Goal: Obtain resource: Download file/media

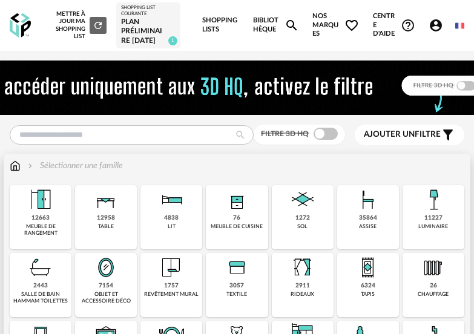
click at [359, 204] on img at bounding box center [368, 199] width 29 height 29
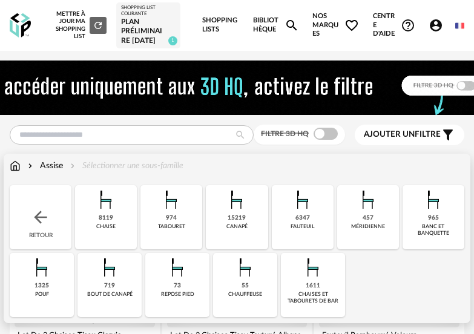
click at [316, 276] on img at bounding box center [313, 267] width 29 height 29
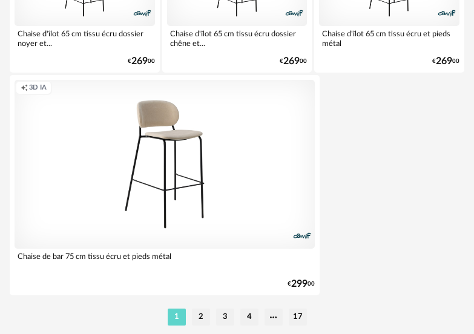
scroll to position [4532, 0]
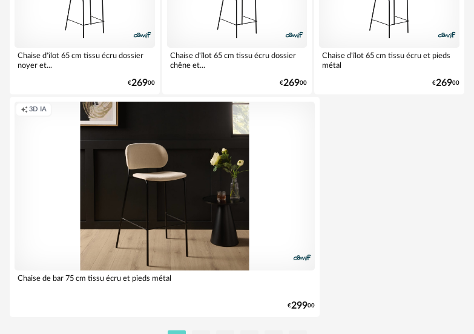
click at [178, 203] on div "Creation icon 3D IA" at bounding box center [165, 186] width 301 height 169
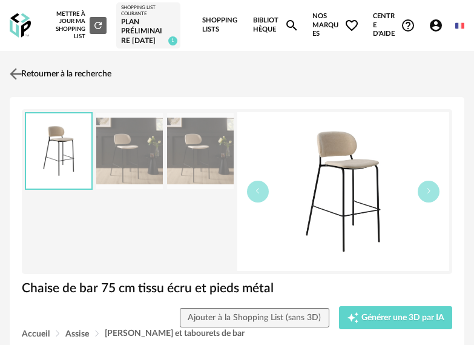
click at [16, 69] on img at bounding box center [16, 74] width 18 height 18
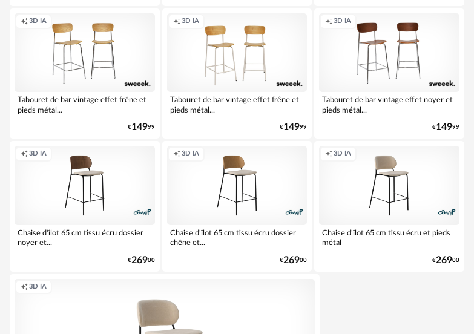
scroll to position [4351, 0]
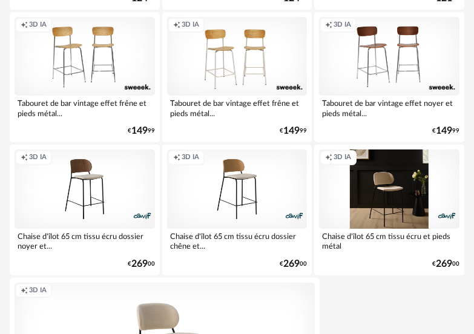
click at [377, 198] on div "Creation icon 3D IA" at bounding box center [389, 189] width 141 height 79
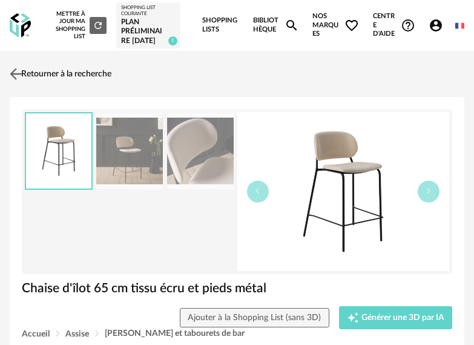
click at [15, 75] on img at bounding box center [16, 74] width 18 height 18
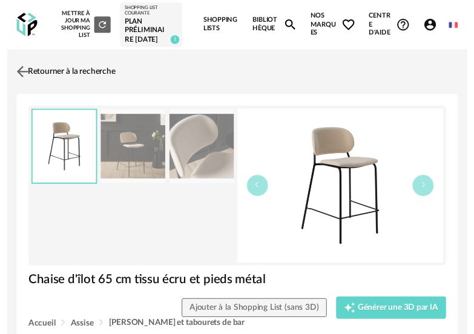
scroll to position [4351, 0]
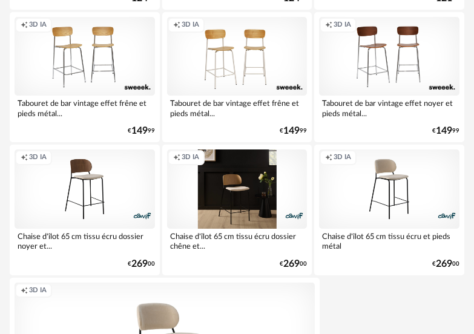
click at [238, 167] on div "Creation icon 3D IA" at bounding box center [237, 189] width 141 height 79
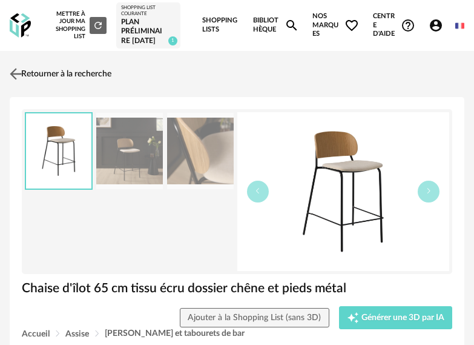
click at [15, 72] on img at bounding box center [16, 74] width 18 height 18
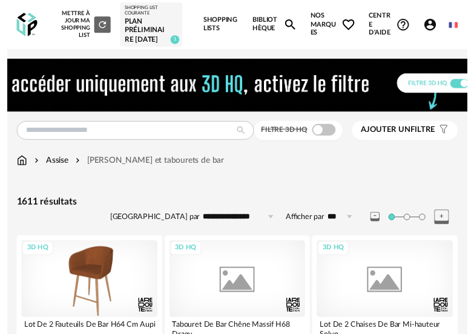
scroll to position [4351, 0]
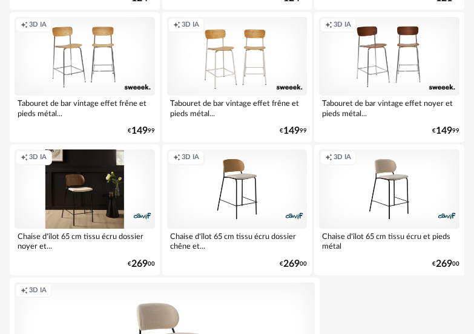
click at [87, 176] on div "Creation icon 3D IA" at bounding box center [85, 189] width 141 height 79
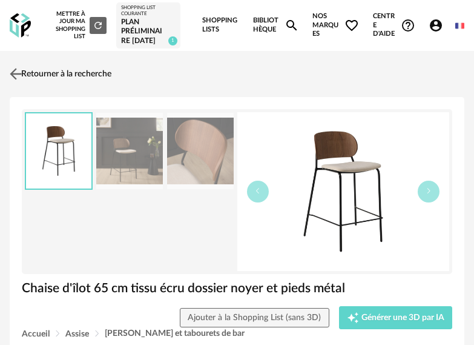
click at [16, 70] on img at bounding box center [16, 74] width 18 height 18
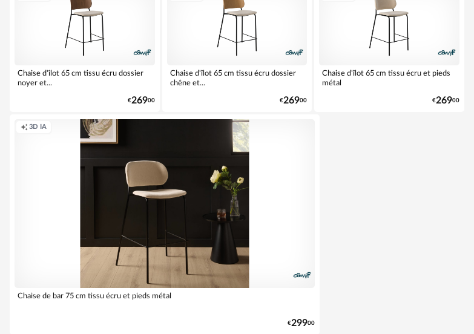
scroll to position [4592, 0]
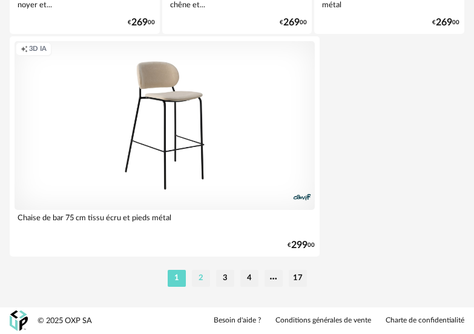
click at [202, 278] on li "2" at bounding box center [201, 278] width 18 height 17
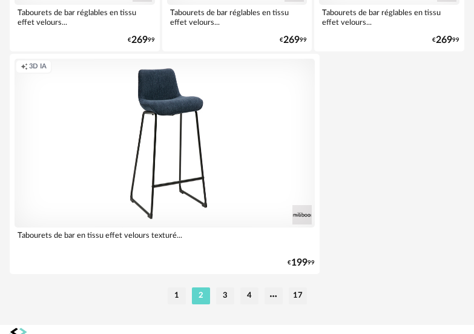
scroll to position [4592, 0]
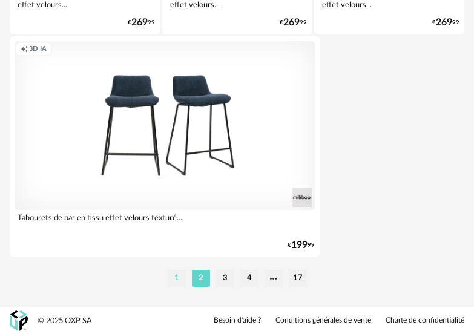
click at [179, 276] on li "1" at bounding box center [177, 278] width 18 height 17
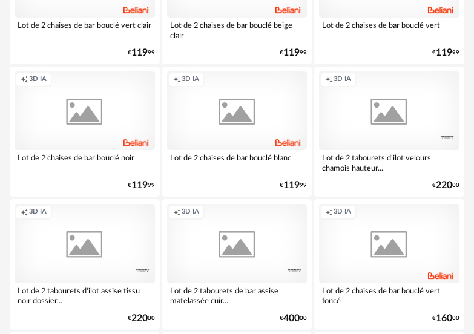
scroll to position [4592, 0]
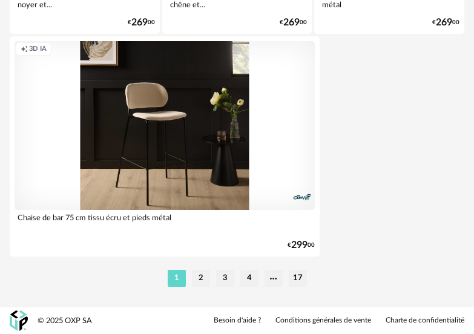
click at [183, 162] on div "Creation icon 3D IA" at bounding box center [165, 125] width 301 height 169
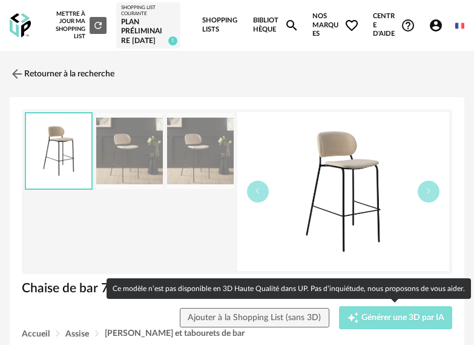
click at [393, 321] on span "Générer une 3D par IA" at bounding box center [403, 317] width 83 height 8
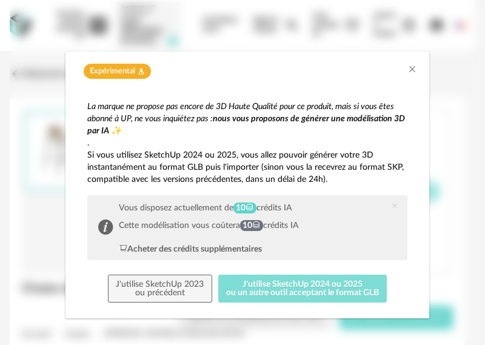
click at [282, 284] on button "J'utilise SketchUp 2024 ou 2025 ou un autre outil acceptant le format GLB" at bounding box center [302, 288] width 169 height 28
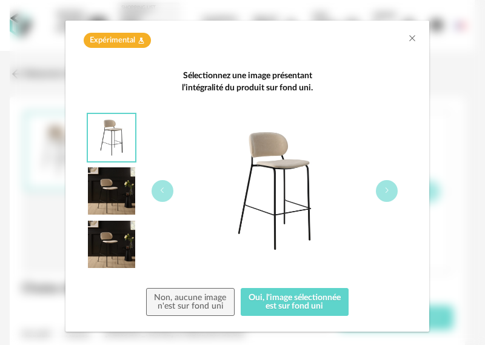
scroll to position [48, 0]
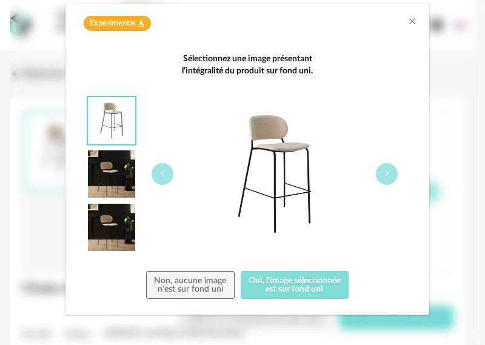
click at [283, 282] on button "Oui, l'image sélectionnée est sur fond uni" at bounding box center [295, 285] width 108 height 28
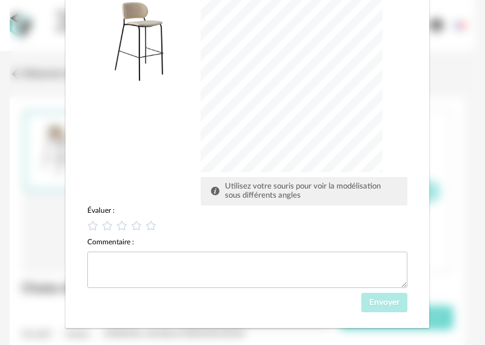
scroll to position [182, 0]
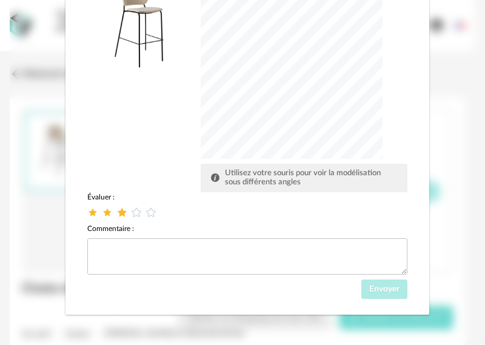
click at [116, 212] on icon "dialog" at bounding box center [122, 211] width 13 height 13
click at [377, 287] on span "Envoyer" at bounding box center [384, 289] width 30 height 8
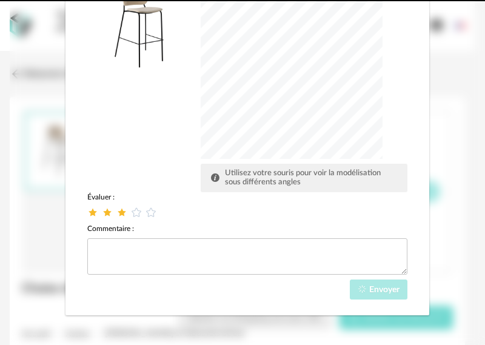
scroll to position [124, 0]
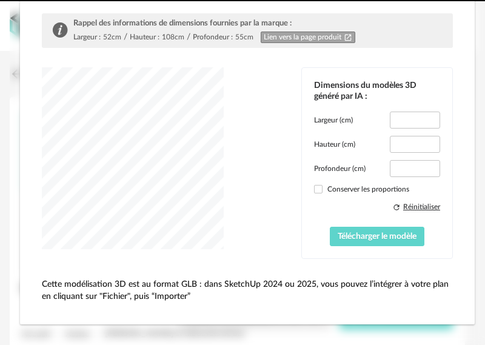
type input "****"
type input "*****"
type input "****"
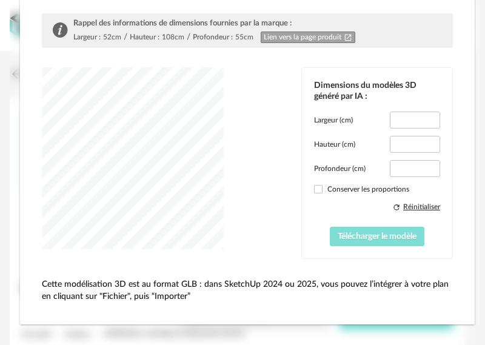
click at [365, 233] on span "Télécharger le modèle" at bounding box center [377, 236] width 79 height 8
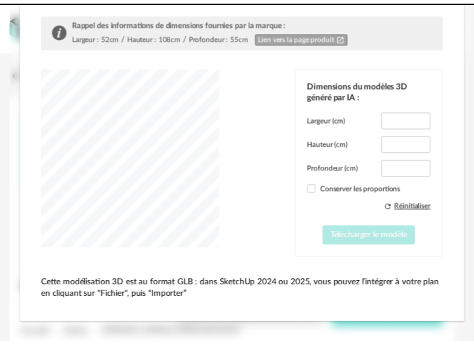
scroll to position [0, 0]
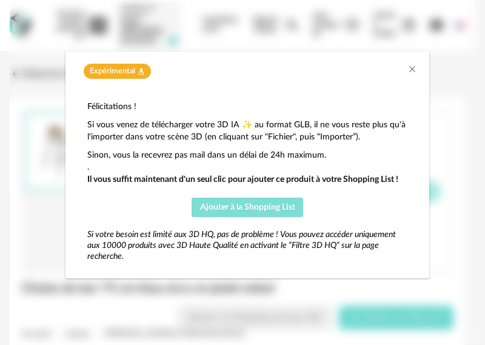
click at [292, 211] on button "Ajouter à la Shopping List" at bounding box center [246, 207] width 111 height 19
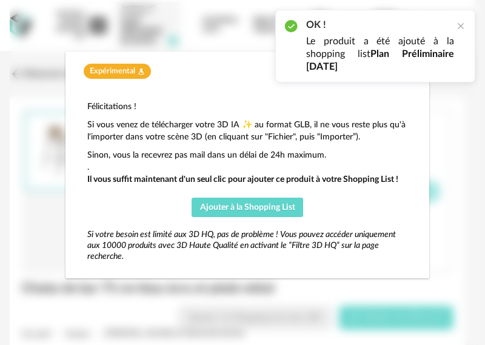
click at [394, 120] on p "Si vous venez de télécharger votre 3D IA ✨ au format GLB, il ne vous reste plus…" at bounding box center [247, 131] width 320 height 24
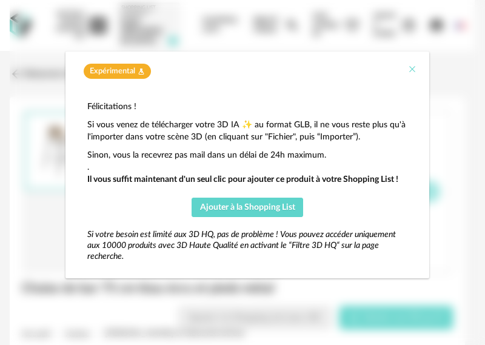
click at [410, 70] on icon "Close" at bounding box center [412, 69] width 10 height 10
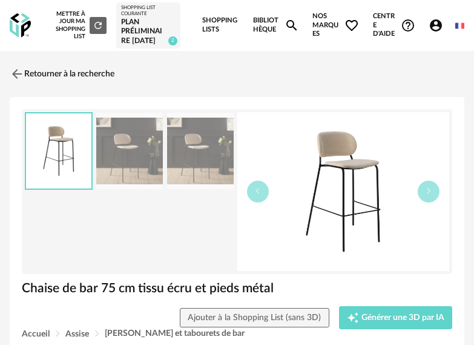
click at [76, 167] on img at bounding box center [58, 151] width 65 height 76
click at [433, 193] on button "button" at bounding box center [429, 192] width 22 height 22
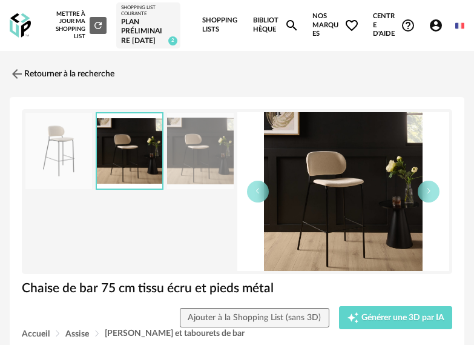
click at [225, 21] on link "Shopping Lists" at bounding box center [221, 25] width 38 height 51
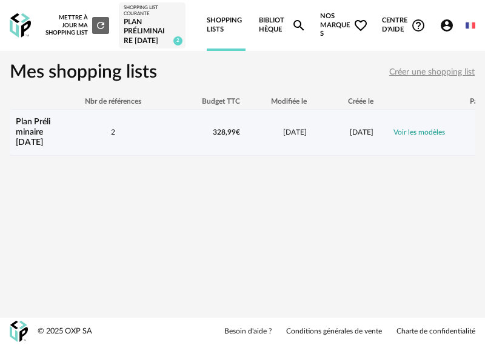
click at [44, 123] on link "Plan Préliminaire [DATE]" at bounding box center [33, 132] width 35 height 29
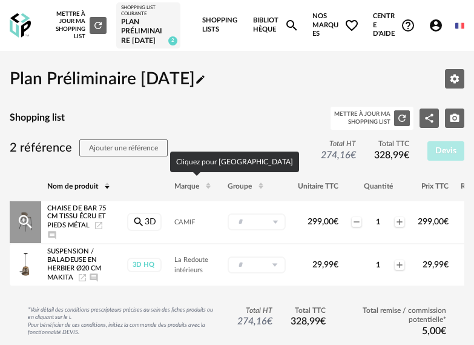
scroll to position [61, 0]
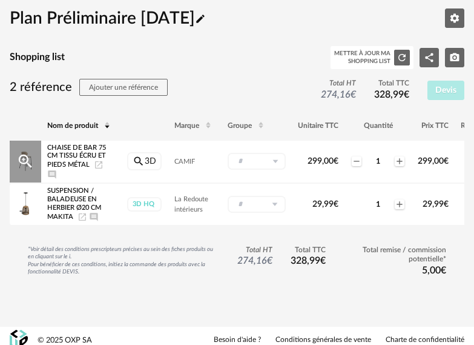
click at [27, 162] on icon "Magnify Plus Outline icon" at bounding box center [25, 161] width 13 height 13
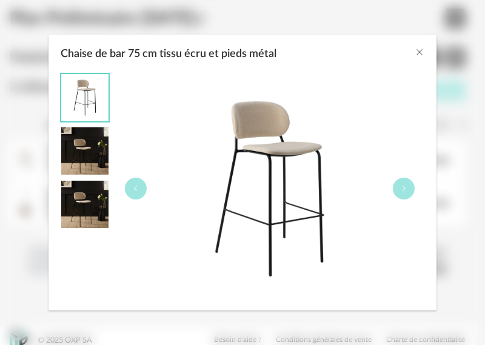
click at [266, 155] on img "Chaise de bar 75 cm tissu écru et pieds métal" at bounding box center [269, 188] width 231 height 231
click at [417, 52] on icon "Close" at bounding box center [419, 52] width 10 height 10
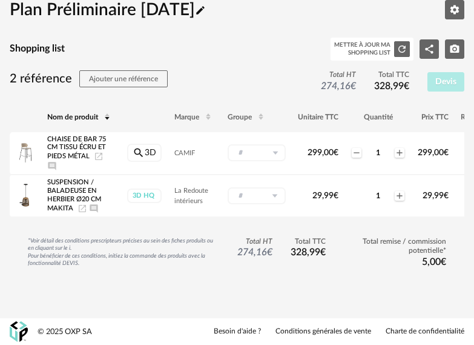
scroll to position [79, 0]
click at [190, 137] on td "CAMIF" at bounding box center [194, 153] width 53 height 43
click at [75, 135] on div "Chaise de bar 75 cm tissu écru et pieds métal Launch icon Ajouter un commentaire" at bounding box center [80, 153] width 67 height 36
click at [98, 151] on icon "Launch icon" at bounding box center [99, 156] width 10 height 10
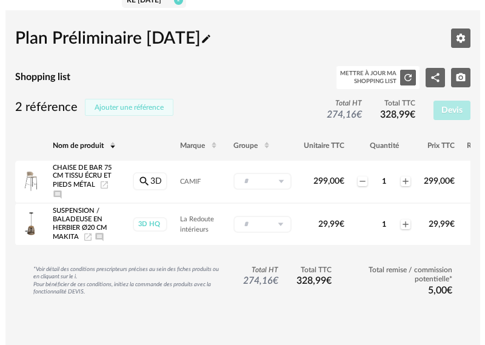
scroll to position [0, 0]
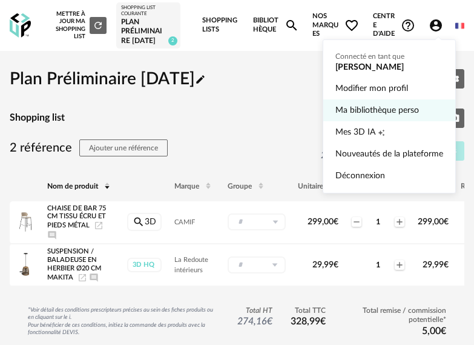
click at [399, 107] on link "Ma bibliothèque perso" at bounding box center [390, 110] width 108 height 22
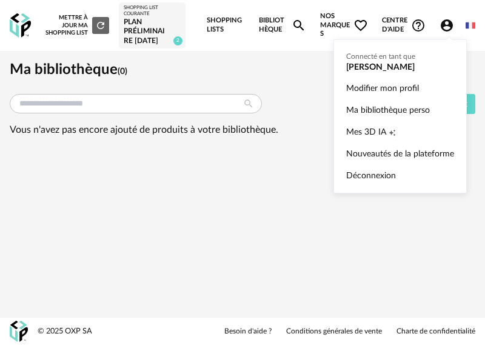
click at [448, 26] on icon "Account Circle icon" at bounding box center [446, 25] width 15 height 15
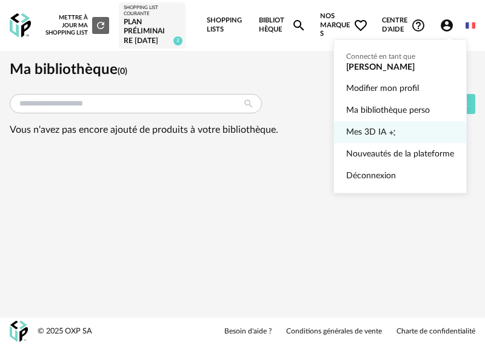
click at [370, 131] on span "Mes 3D IA" at bounding box center [366, 132] width 40 height 22
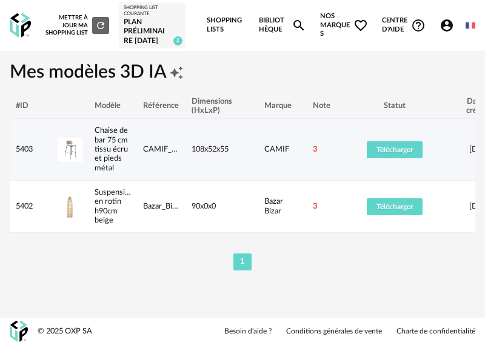
click at [74, 148] on img at bounding box center [70, 150] width 24 height 24
click at [396, 151] on span "Télécharger" at bounding box center [394, 149] width 36 height 7
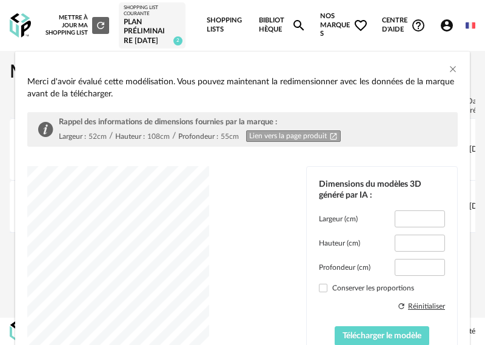
type input "****"
type input "*****"
type input "****"
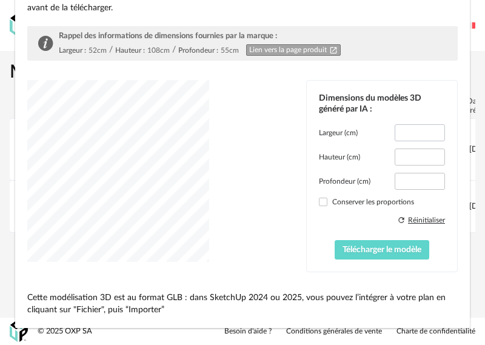
scroll to position [99, 0]
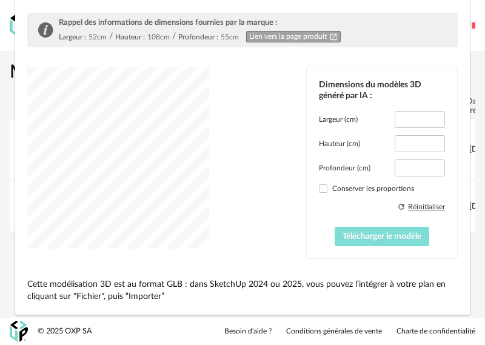
click at [385, 238] on span "Télécharger le modèle" at bounding box center [381, 236] width 79 height 8
